Goal: Check status: Check status

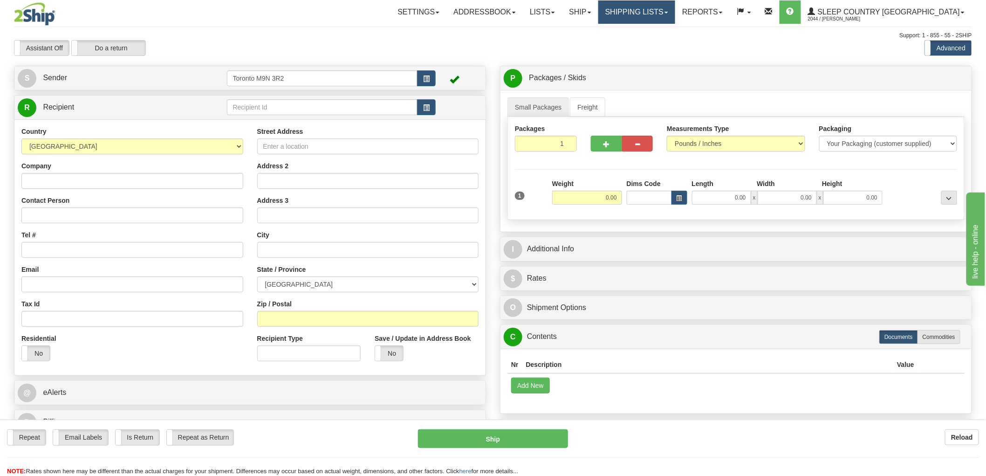
click at [672, 12] on link "Shipping lists" at bounding box center [636, 11] width 77 height 23
click at [665, 42] on span "Search Shipment History" at bounding box center [629, 44] width 72 height 7
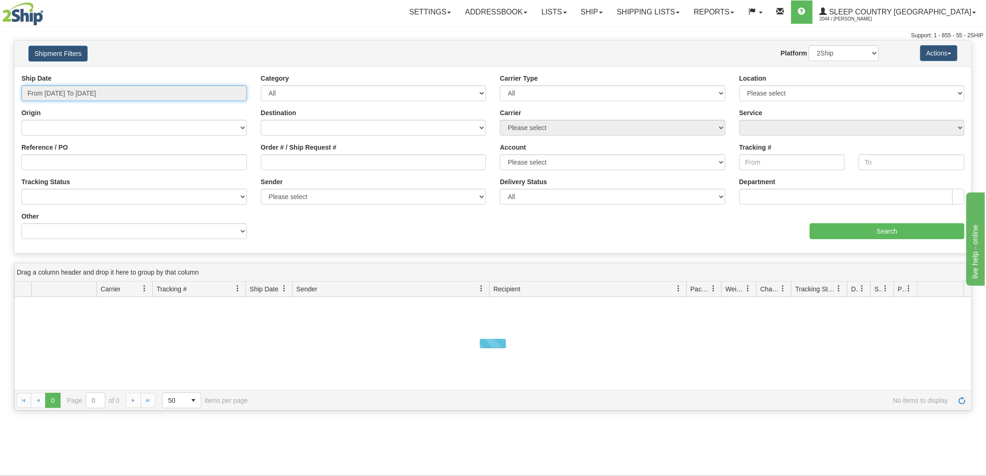
click at [77, 91] on input "From [DATE] To [DATE]" at bounding box center [134, 93] width 226 height 16
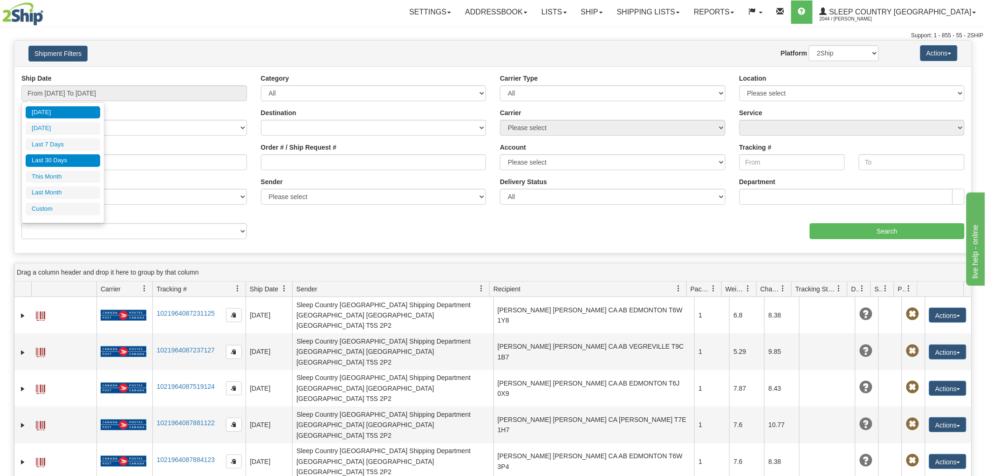
click at [81, 156] on li "Last 30 Days" at bounding box center [63, 160] width 75 height 13
type input "From 08/31/2025 To 09/29/2025"
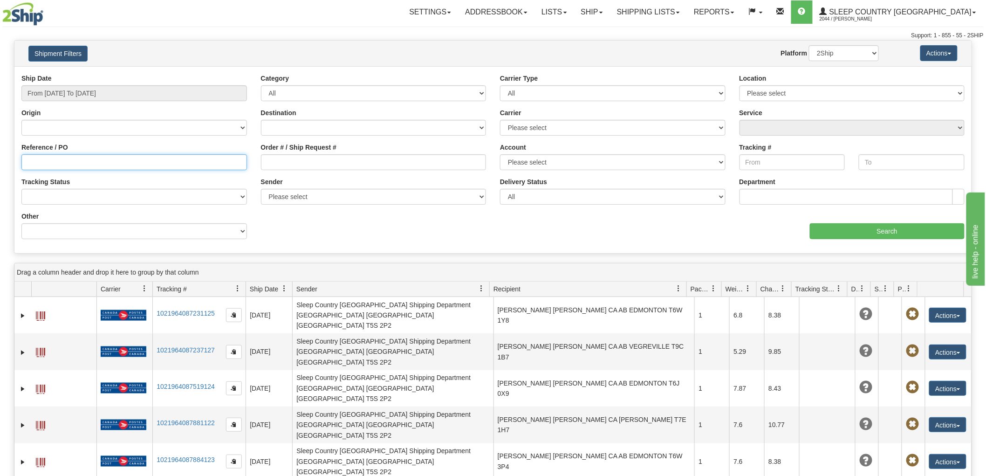
click at [78, 157] on input "Reference / PO" at bounding box center [134, 162] width 226 height 16
paste input "9000I053896"
type input "9000I053896"
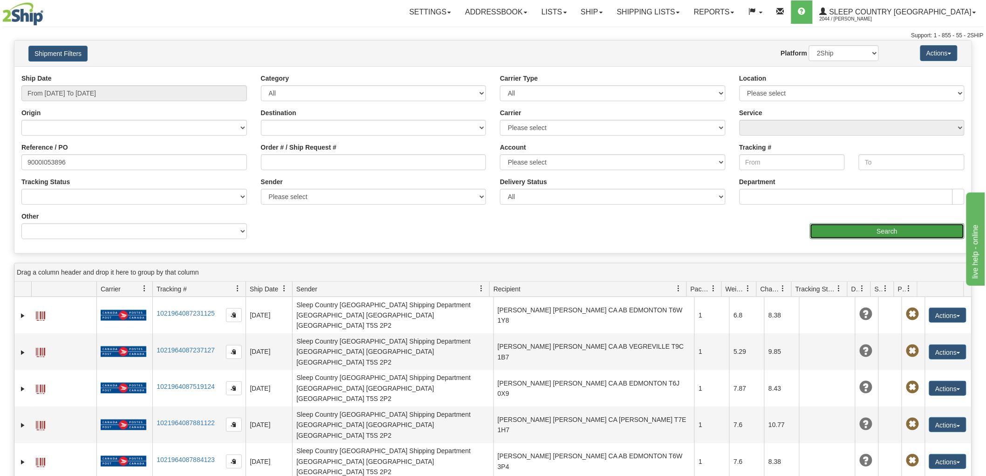
click at [842, 231] on input "Search" at bounding box center [887, 231] width 155 height 16
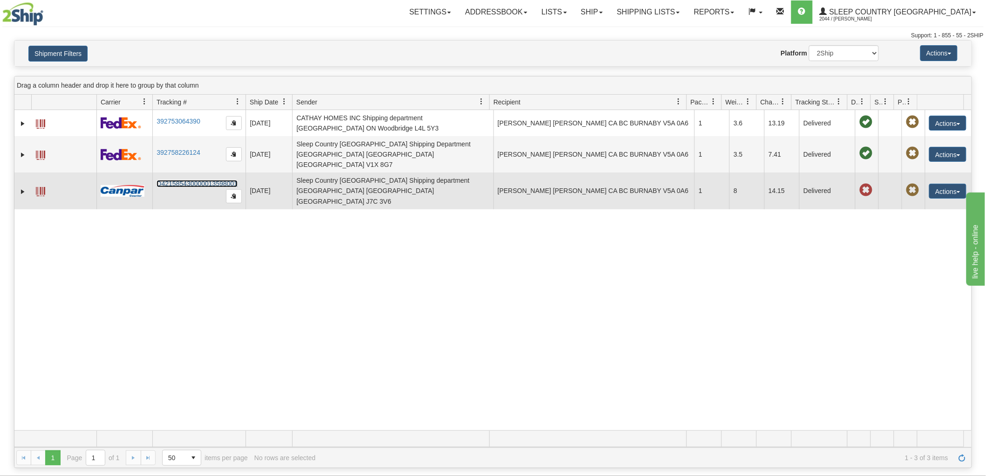
click at [203, 180] on link "D421585430000013598001" at bounding box center [197, 183] width 81 height 7
